Goal: Transaction & Acquisition: Purchase product/service

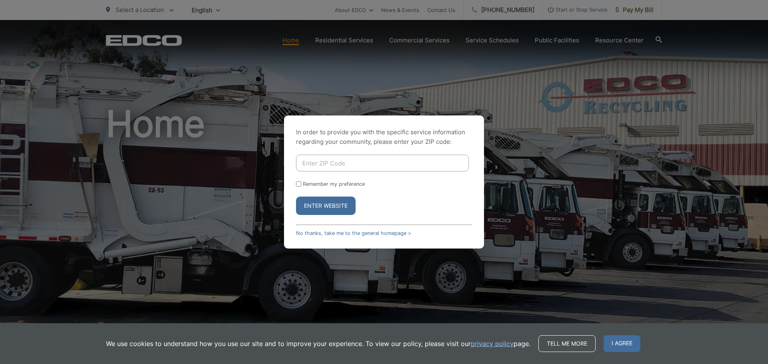
click at [324, 157] on input "Enter ZIP Code" at bounding box center [382, 163] width 173 height 17
type input "91942"
click at [339, 184] on label "Remember my preference" at bounding box center [334, 184] width 62 height 6
click at [301, 184] on input "Remember my preference" at bounding box center [298, 184] width 5 height 5
checkbox input "true"
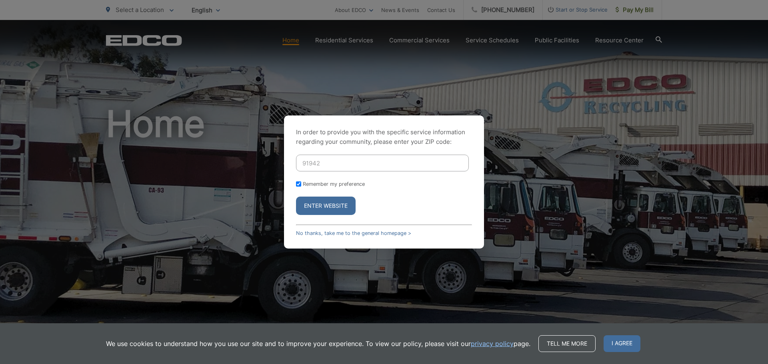
click at [332, 201] on button "Enter Website" at bounding box center [326, 206] width 60 height 18
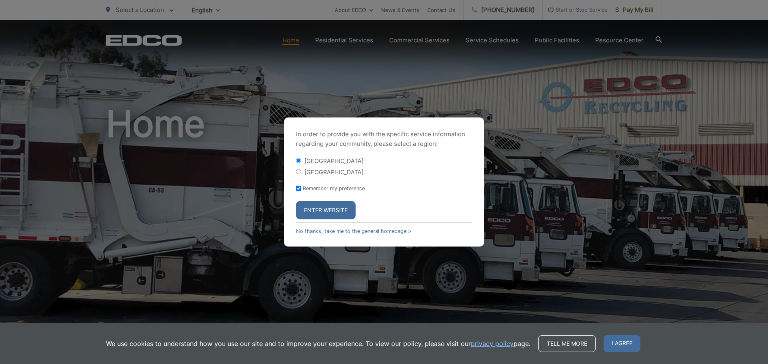
click at [326, 210] on button "Enter Website" at bounding box center [326, 210] width 60 height 18
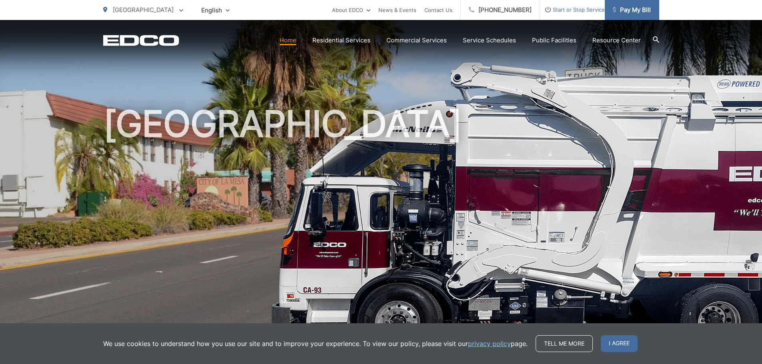
click at [631, 12] on span "Pay My Bill" at bounding box center [632, 10] width 38 height 10
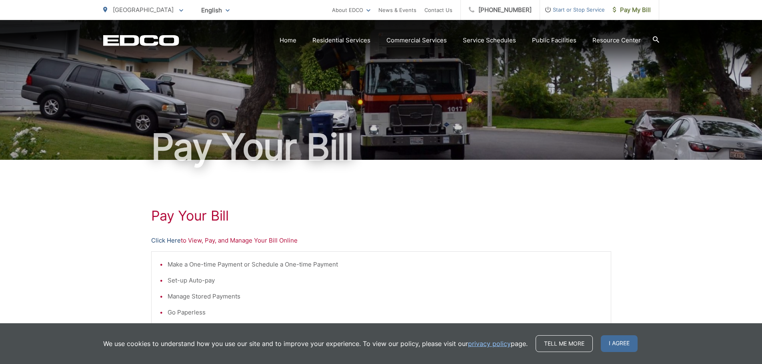
click at [168, 239] on link "Click Here" at bounding box center [166, 241] width 30 height 10
click at [175, 240] on link "Click Here" at bounding box center [166, 241] width 30 height 10
